Goal: Task Accomplishment & Management: Manage account settings

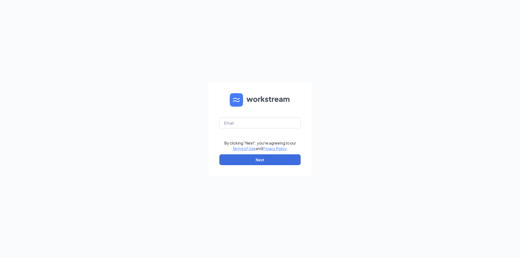
click at [241, 114] on form "By clicking "Next", you're agreeing to our Terms of Use and Privacy Policy . Ne…" at bounding box center [259, 129] width 103 height 94
click at [241, 120] on input "text" at bounding box center [259, 122] width 81 height 11
type input "[EMAIL_ADDRESS][DOMAIN_NAME]"
click at [256, 158] on button "Next" at bounding box center [259, 159] width 81 height 11
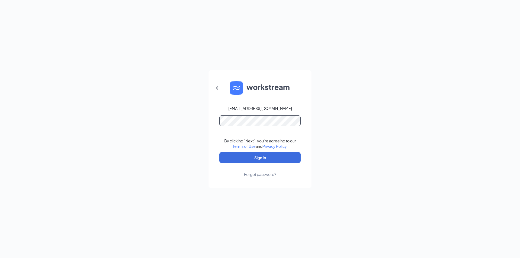
click at [219, 152] on button "Sign In" at bounding box center [259, 157] width 81 height 11
